Goal: Transaction & Acquisition: Subscribe to service/newsletter

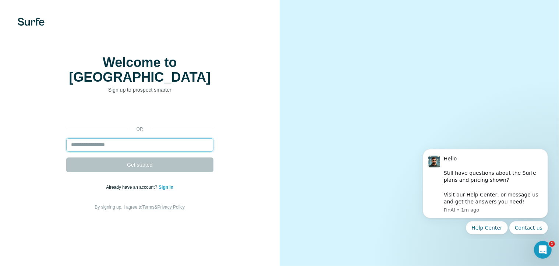
click at [109, 138] on input "email" at bounding box center [139, 144] width 147 height 13
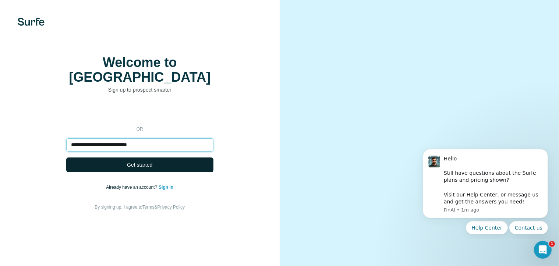
type input "**********"
click at [113, 158] on button "Get started" at bounding box center [139, 165] width 147 height 15
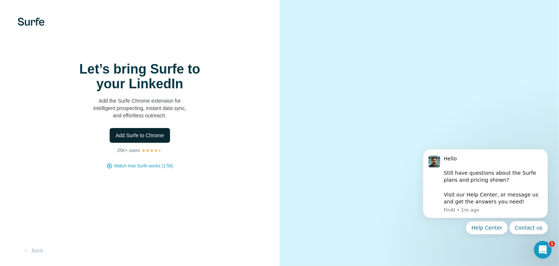
click at [139, 139] on span "Add Surfe to Chrome" at bounding box center [140, 135] width 49 height 7
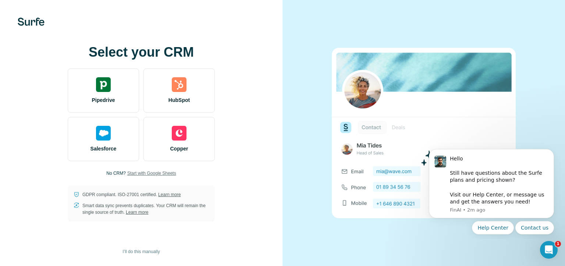
click at [155, 172] on span "Start with Google Sheets" at bounding box center [151, 173] width 49 height 7
click at [152, 172] on span "Start with Google Sheets" at bounding box center [151, 173] width 49 height 7
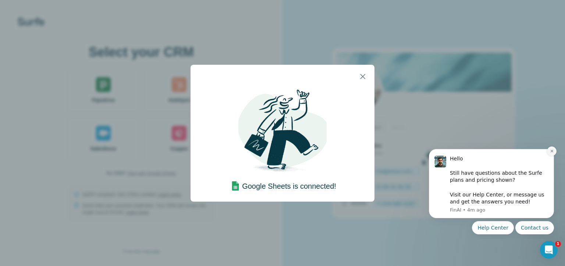
click at [551, 151] on icon "Dismiss notification" at bounding box center [552, 151] width 4 height 4
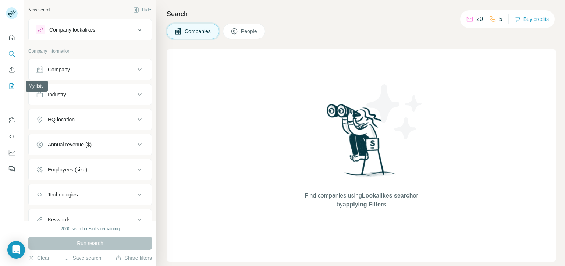
click at [11, 86] on icon "My lists" at bounding box center [11, 85] width 7 height 7
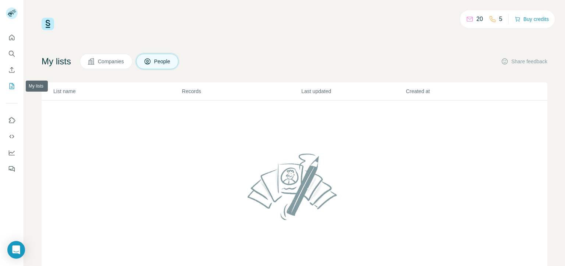
click at [13, 86] on icon "My lists" at bounding box center [11, 85] width 7 height 7
click at [11, 151] on icon "Dashboard" at bounding box center [11, 152] width 7 height 7
